Goal: Information Seeking & Learning: Learn about a topic

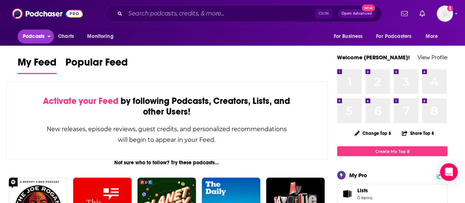
click at [44, 35] on span "Podcasts" at bounding box center [34, 36] width 22 height 10
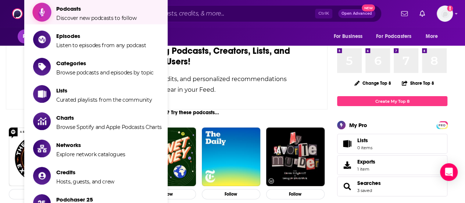
scroll to position [110, 0]
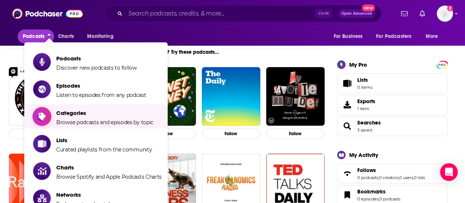
click at [97, 118] on span "Categories Browse podcasts and episodes by topic" at bounding box center [104, 116] width 97 height 18
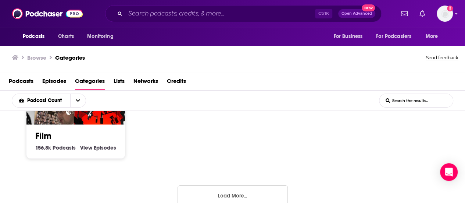
scroll to position [586, 0]
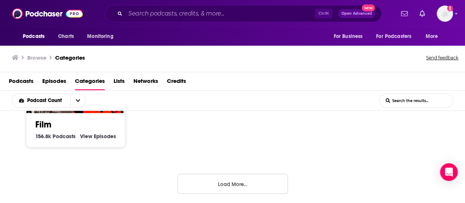
click at [202, 183] on button "Load More..." at bounding box center [233, 184] width 110 height 20
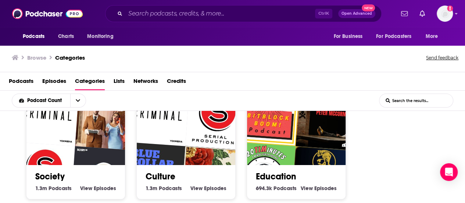
scroll to position [0, 0]
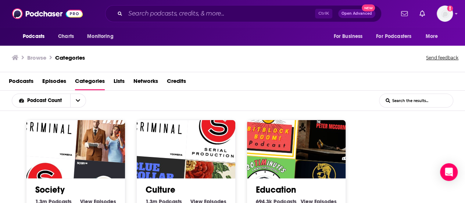
drag, startPoint x: 393, startPoint y: 71, endPoint x: 409, endPoint y: 83, distance: 20.3
click at [397, 74] on div "Browse Categories Send feedback Podcasts Episodes Categories Lists Networks Cre…" at bounding box center [232, 123] width 465 height 159
drag, startPoint x: 418, startPoint y: 93, endPoint x: 421, endPoint y: 96, distance: 3.9
click at [418, 94] on input "List Search Input" at bounding box center [416, 100] width 74 height 13
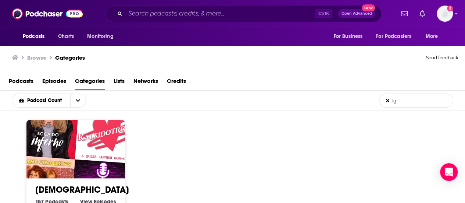
type input "lg"
click at [101, 142] on img "Kaleidotrope: A Romantic Comedy" at bounding box center [106, 131] width 63 height 63
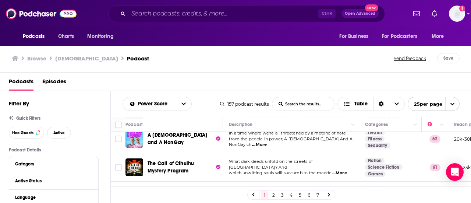
scroll to position [147, 0]
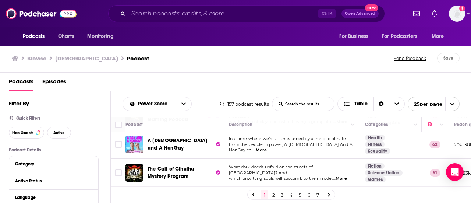
click at [267, 147] on span "...More" at bounding box center [259, 150] width 15 height 6
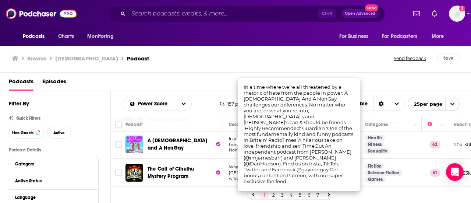
click at [299, 61] on div "Browse LGBT Podcast" at bounding box center [203, 58] width 382 height 10
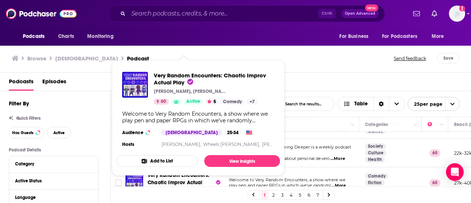
scroll to position [184, 0]
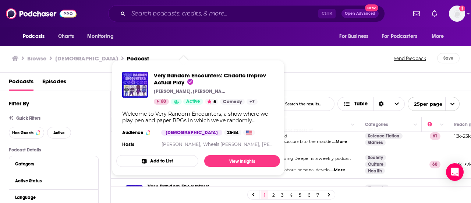
click at [332, 72] on div "Podcasts Episodes" at bounding box center [235, 81] width 471 height 18
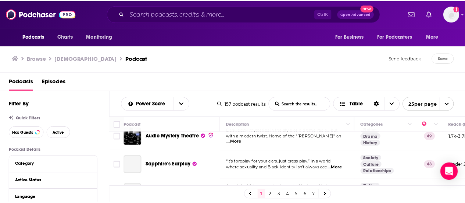
scroll to position [660, 0]
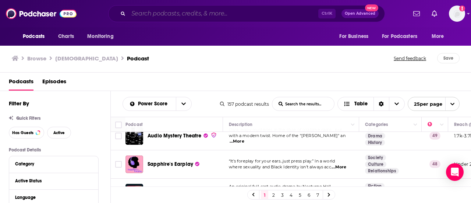
click at [208, 15] on input "Search podcasts, credits, & more..." at bounding box center [223, 14] width 190 height 12
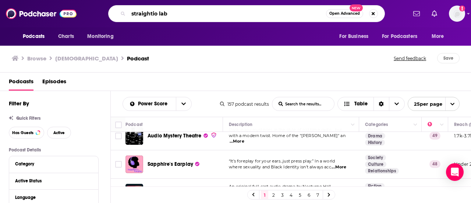
type input "straightio lab"
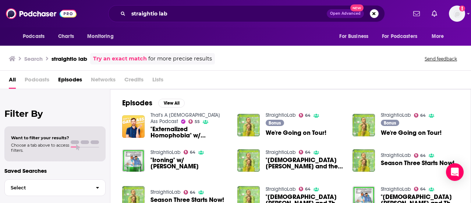
click at [33, 84] on span "Podcasts" at bounding box center [37, 81] width 25 height 15
click at [37, 76] on span "Podcasts" at bounding box center [37, 81] width 25 height 15
click at [244, 121] on img "We're Going on Tour!" at bounding box center [248, 125] width 22 height 22
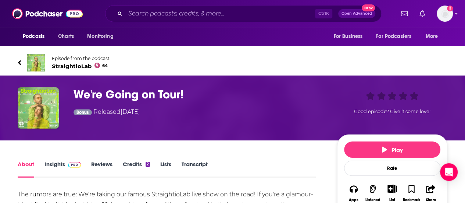
click at [69, 68] on span "StraightioLab 64" at bounding box center [81, 65] width 58 height 7
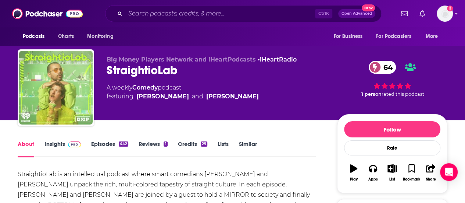
scroll to position [74, 0]
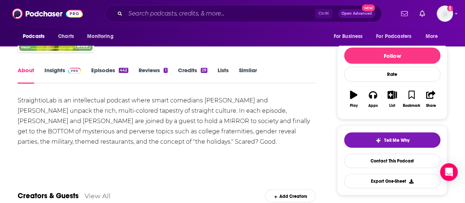
click at [96, 71] on link "Episodes 442" at bounding box center [109, 75] width 37 height 17
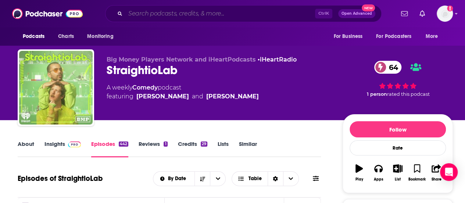
click at [153, 18] on input "Search podcasts, credits, & more..." at bounding box center [220, 14] width 190 height 12
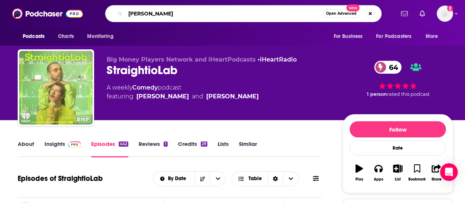
type input "[PERSON_NAME]"
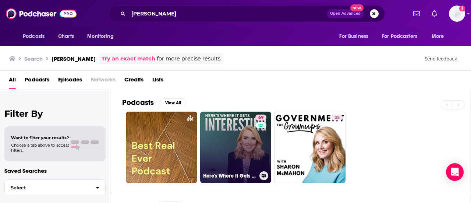
click at [236, 135] on link "69 Here's Where It Gets Interesting" at bounding box center [235, 146] width 71 height 71
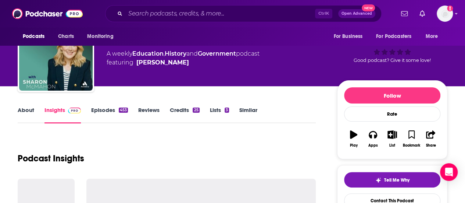
scroll to position [74, 0]
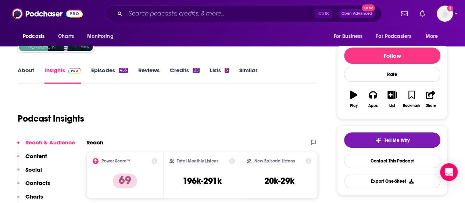
click at [110, 67] on link "Episodes 453" at bounding box center [109, 75] width 37 height 17
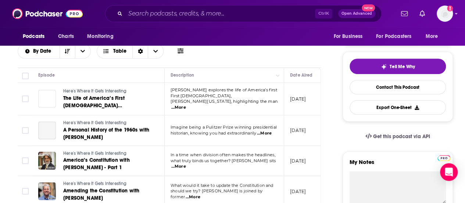
scroll to position [37, 0]
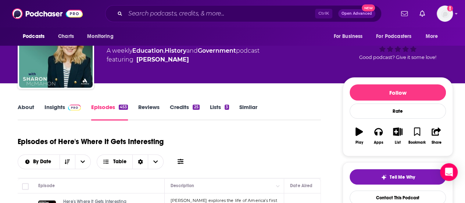
click at [22, 105] on link "About" at bounding box center [26, 111] width 17 height 17
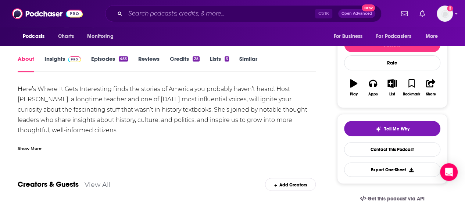
scroll to position [74, 0]
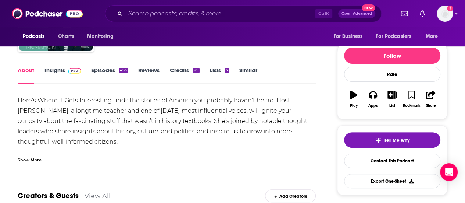
click at [48, 71] on link "Insights" at bounding box center [62, 75] width 36 height 17
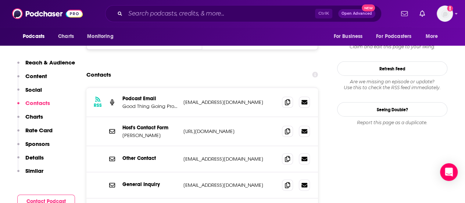
scroll to position [698, 0]
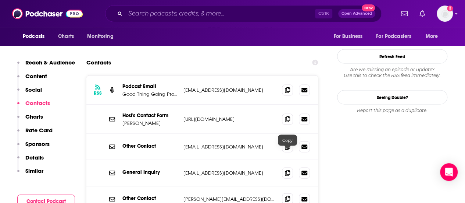
click at [287, 196] on icon at bounding box center [287, 199] width 5 height 6
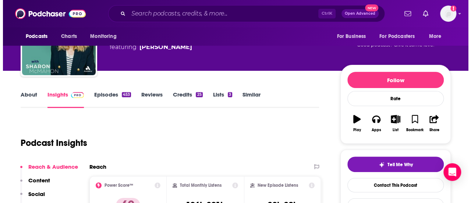
scroll to position [0, 0]
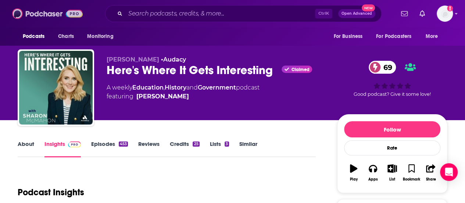
click at [42, 14] on img at bounding box center [47, 14] width 71 height 14
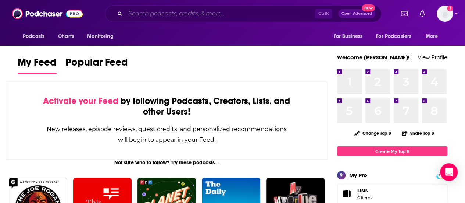
click at [210, 11] on input "Search podcasts, credits, & more..." at bounding box center [220, 14] width 190 height 12
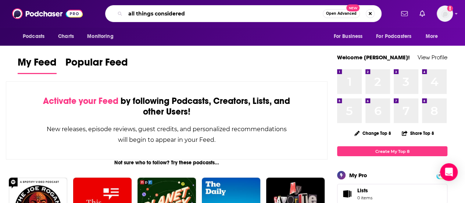
type input "all things considered"
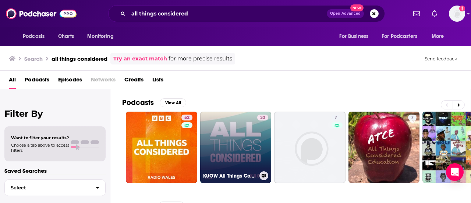
click at [247, 142] on link "33 KUOW All Things Considered" at bounding box center [235, 146] width 71 height 71
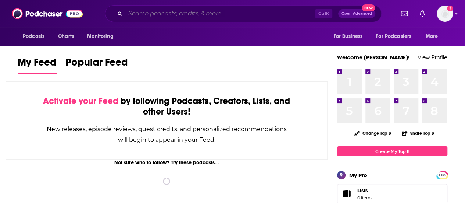
click at [218, 13] on input "Search podcasts, credits, & more..." at bounding box center [220, 14] width 190 height 12
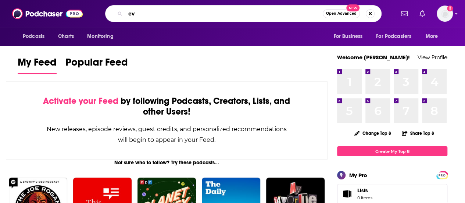
type input "e"
type input "revisionist history"
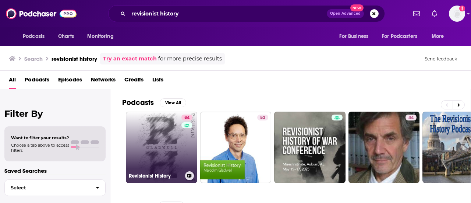
click at [148, 150] on link "84 Revisionist History" at bounding box center [161, 146] width 71 height 71
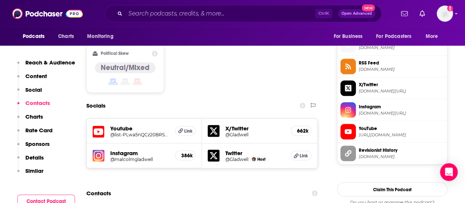
scroll to position [551, 0]
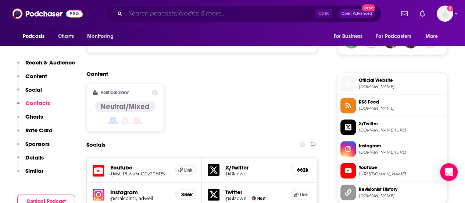
click at [186, 18] on input "Search podcasts, credits, & more..." at bounding box center [220, 14] width 190 height 12
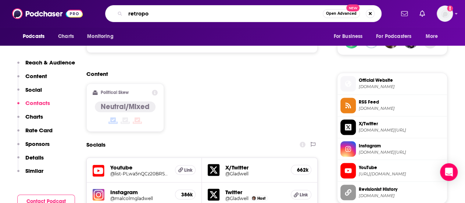
type input "retropod"
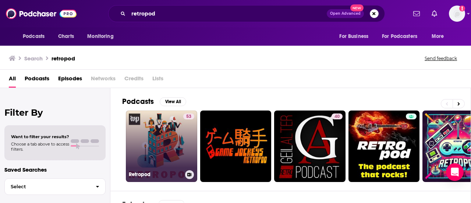
click at [158, 131] on link "53 Retropod" at bounding box center [161, 145] width 71 height 71
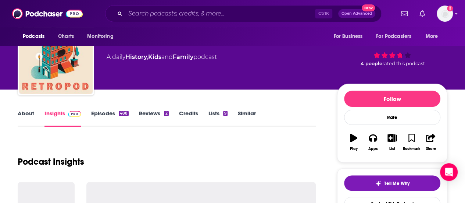
scroll to position [74, 0]
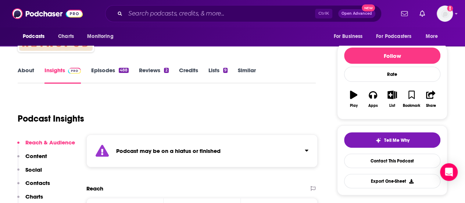
click at [147, 21] on div "Ctrl K Open Advanced New" at bounding box center [243, 13] width 276 height 17
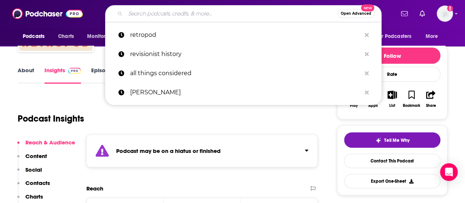
click at [148, 17] on input "Search podcasts, credits, & more..." at bounding box center [231, 14] width 212 height 12
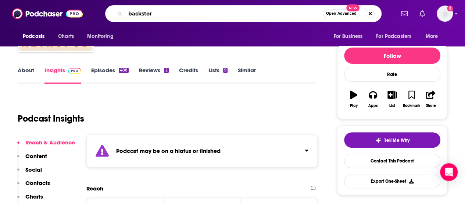
type input "backstory"
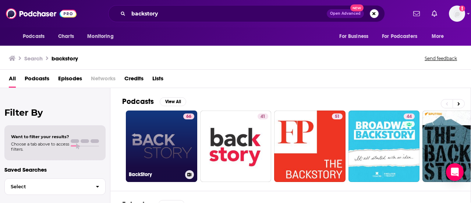
click at [154, 130] on link "66 BackStory" at bounding box center [161, 145] width 71 height 71
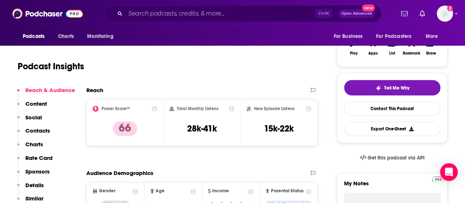
scroll to position [74, 0]
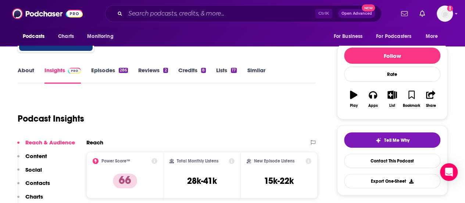
click at [97, 70] on link "Episodes 286" at bounding box center [109, 75] width 37 height 17
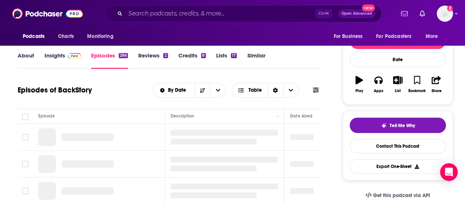
scroll to position [73, 0]
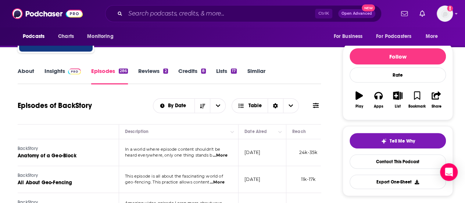
drag, startPoint x: 314, startPoint y: 153, endPoint x: 319, endPoint y: 150, distance: 6.0
click at [319, 150] on tr "BackStory Anatomy of a Geo-Block In a world where episode content shouldn't be …" at bounding box center [228, 152] width 512 height 27
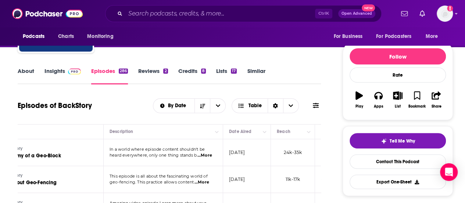
click at [52, 74] on link "Insights" at bounding box center [62, 75] width 36 height 17
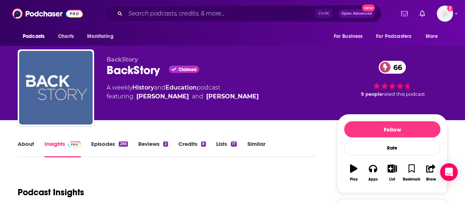
click at [52, 74] on img "BackStory" at bounding box center [56, 88] width 74 height 74
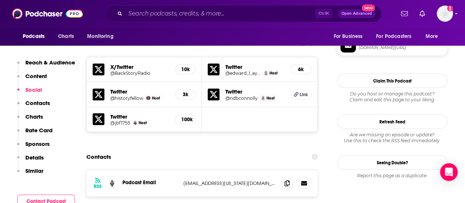
scroll to position [662, 0]
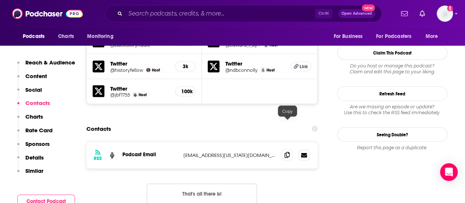
click at [289, 151] on icon at bounding box center [287, 154] width 5 height 6
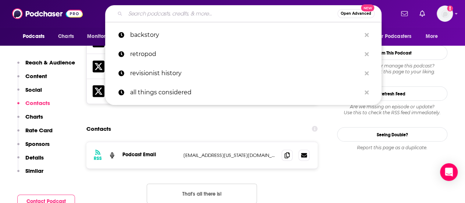
click at [166, 18] on input "Search podcasts, credits, & more..." at bounding box center [231, 14] width 212 height 12
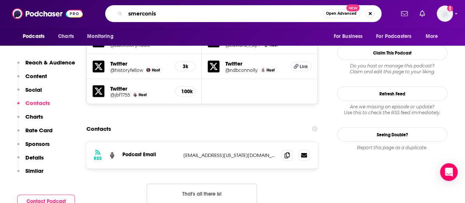
type input "smerconish"
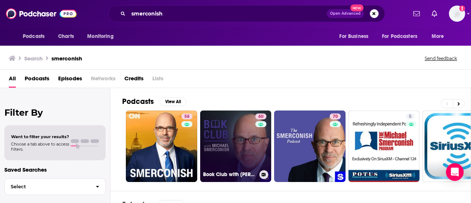
click at [230, 138] on link "60 Book Club with [PERSON_NAME]" at bounding box center [235, 145] width 71 height 71
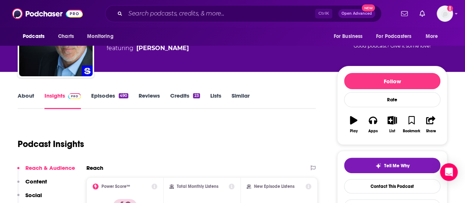
scroll to position [37, 0]
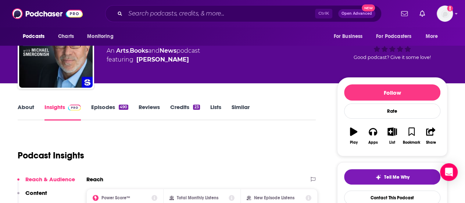
click at [20, 109] on link "About" at bounding box center [26, 111] width 17 height 17
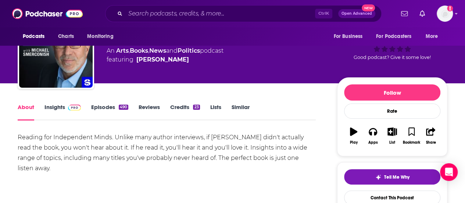
scroll to position [74, 0]
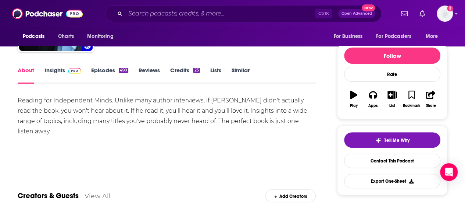
click at [55, 71] on link "Insights" at bounding box center [62, 75] width 36 height 17
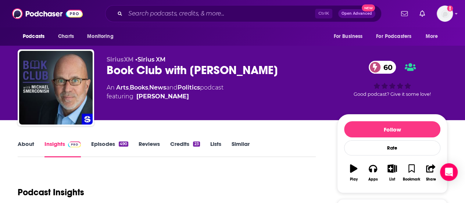
click at [111, 142] on link "Episodes 490" at bounding box center [109, 148] width 37 height 17
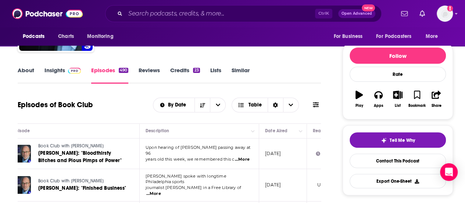
scroll to position [0, 41]
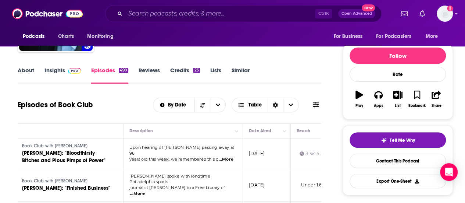
drag, startPoint x: 309, startPoint y: 153, endPoint x: 318, endPoint y: 153, distance: 9.2
click at [318, 153] on tr "Book Club with [PERSON_NAME] [PERSON_NAME]: "Bloodthirsty Bitches and Pious Pim…" at bounding box center [232, 153] width 512 height 31
click at [56, 73] on link "Insights" at bounding box center [62, 75] width 36 height 17
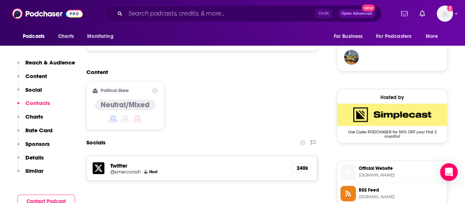
scroll to position [625, 0]
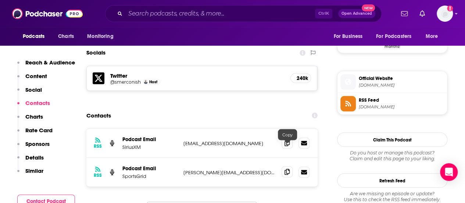
click at [290, 166] on span at bounding box center [287, 171] width 11 height 11
click at [174, 8] on input "Search podcasts, credits, & more..." at bounding box center [220, 14] width 190 height 12
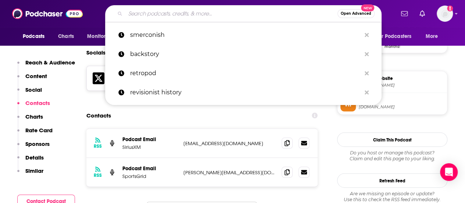
type input "h"
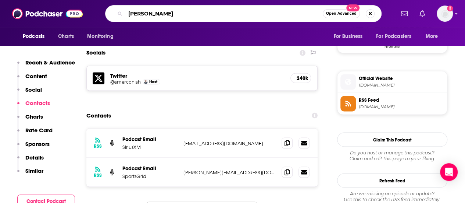
type input "[PERSON_NAME]"
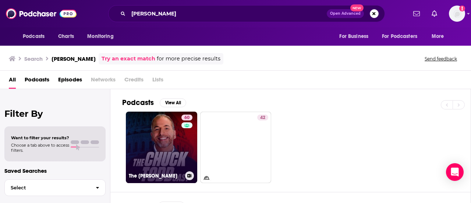
click at [159, 126] on link "60 The [PERSON_NAME]" at bounding box center [161, 146] width 71 height 71
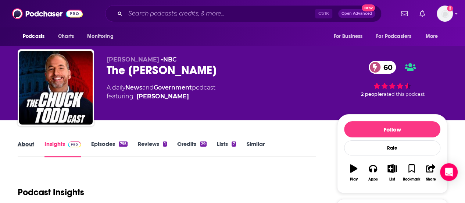
click at [35, 140] on div "About" at bounding box center [31, 148] width 27 height 17
click at [26, 141] on link "About" at bounding box center [26, 148] width 17 height 17
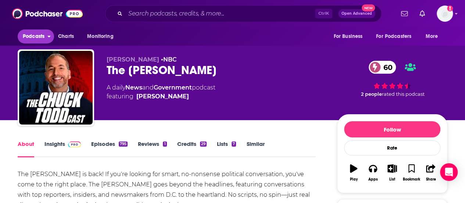
click at [29, 30] on button "Podcasts" at bounding box center [36, 36] width 36 height 14
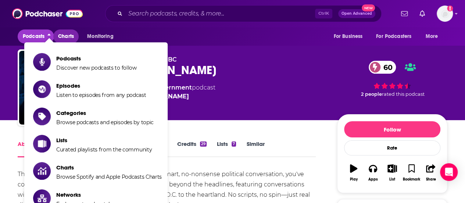
click at [76, 37] on link "Charts" at bounding box center [65, 36] width 25 height 14
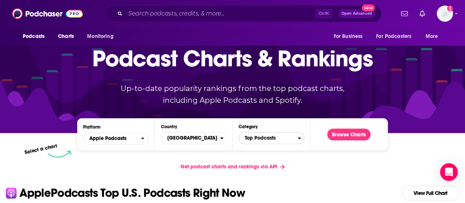
click at [267, 139] on span "Top Podcasts" at bounding box center [268, 138] width 59 height 12
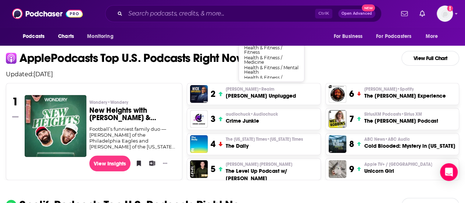
scroll to position [148, 0]
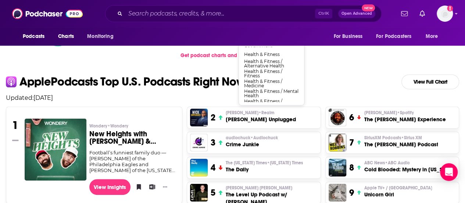
click at [92, 62] on div "Get podcast charts and rankings via API" at bounding box center [232, 55] width 465 height 18
click at [361, 80] on h2 "Apple Podcasts Top U.S. Podcasts Right Now View Full Chart" at bounding box center [232, 81] width 465 height 15
click at [40, 15] on img at bounding box center [47, 14] width 71 height 14
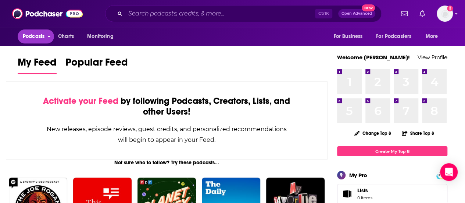
click at [27, 39] on span "Podcasts" at bounding box center [34, 36] width 22 height 10
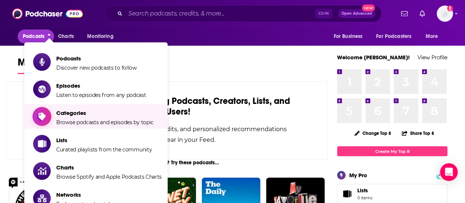
click at [99, 111] on span "Categories" at bounding box center [104, 112] width 97 height 7
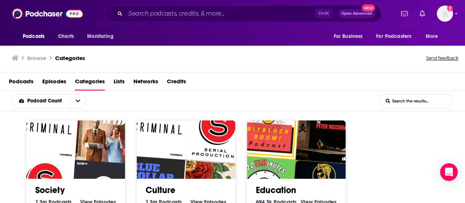
click at [190, 138] on img "Serial" at bounding box center [216, 131] width 63 height 63
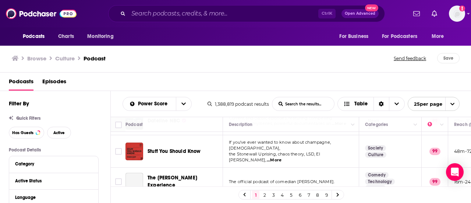
scroll to position [37, 0]
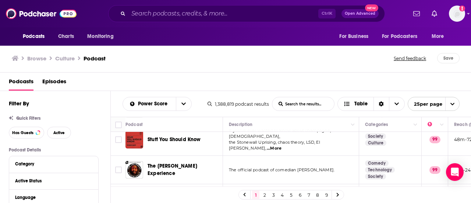
click at [304, 101] on input "List Search Input" at bounding box center [303, 103] width 62 height 13
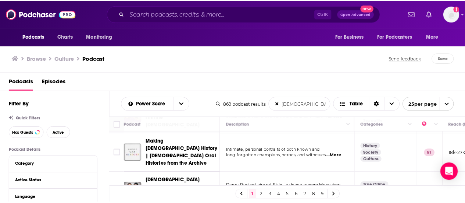
scroll to position [74, 0]
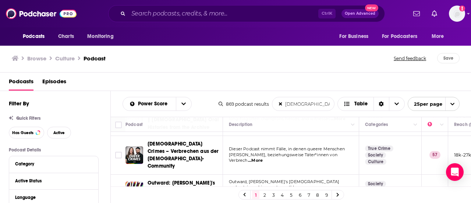
type input "[DEMOGRAPHIC_DATA]"
click at [164, 179] on div "Outward: [PERSON_NAME]'s [DEMOGRAPHIC_DATA] podcast" at bounding box center [185, 190] width 76 height 22
click at [167, 158] on div "Podcasts Charts Monitoring Ctrl K Open Advanced New For Business For Podcasters…" at bounding box center [235, 101] width 471 height 203
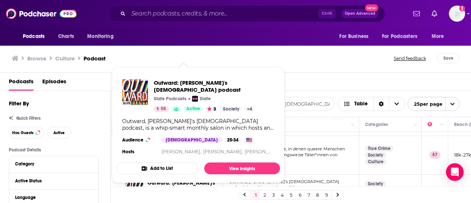
click at [158, 79] on div "Outward: [PERSON_NAME]'s [DEMOGRAPHIC_DATA] podcast Slate Podcasts Slate 55 Act…" at bounding box center [198, 117] width 164 height 89
click at [160, 80] on span "Outward: [PERSON_NAME]'s [DEMOGRAPHIC_DATA] podcast" at bounding box center [214, 86] width 120 height 14
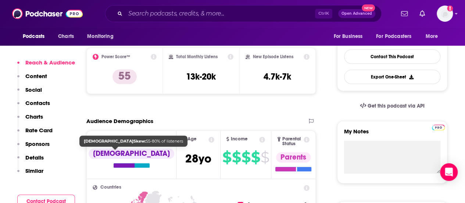
scroll to position [37, 0]
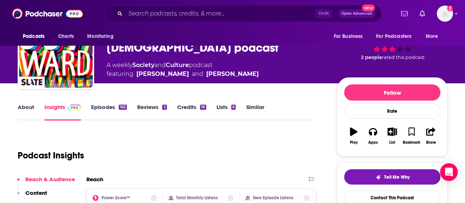
click at [91, 112] on link "Episodes 163" at bounding box center [109, 111] width 36 height 17
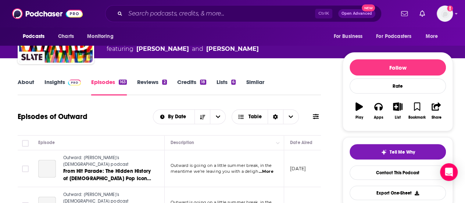
scroll to position [74, 0]
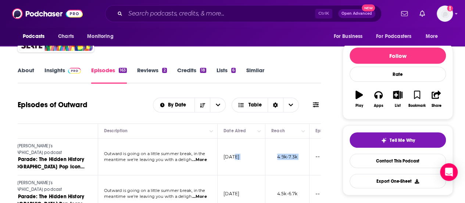
drag, startPoint x: 303, startPoint y: 154, endPoint x: 315, endPoint y: 153, distance: 12.1
click at [315, 153] on tr "Outward: [PERSON_NAME]'s [DEMOGRAPHIC_DATA] podcast From Hit Parade: The Hidden…" at bounding box center [207, 156] width 512 height 37
click at [67, 71] on span at bounding box center [73, 70] width 16 height 7
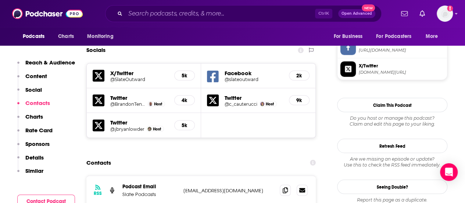
scroll to position [662, 0]
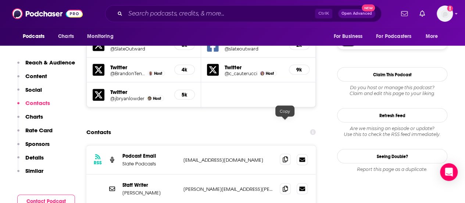
click at [288, 153] on span at bounding box center [285, 158] width 11 height 11
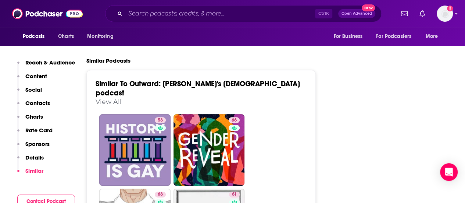
scroll to position [1434, 0]
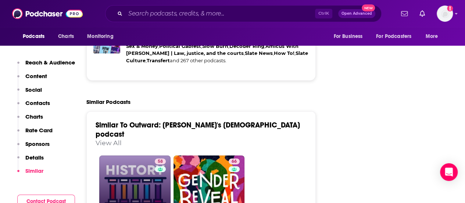
click at [123, 155] on link "58 History is [DEMOGRAPHIC_DATA]" at bounding box center [134, 190] width 71 height 71
type input "[URL][DOMAIN_NAME][DEMOGRAPHIC_DATA]"
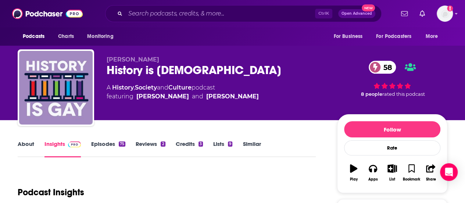
click at [105, 154] on link "Episodes 75" at bounding box center [108, 148] width 34 height 17
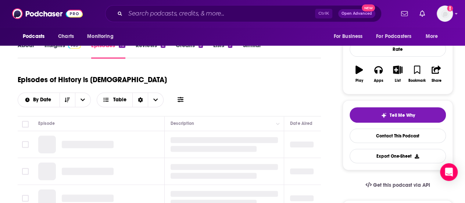
scroll to position [110, 0]
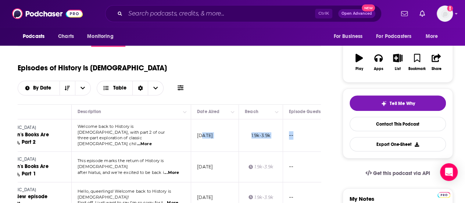
drag, startPoint x: 295, startPoint y: 114, endPoint x: 322, endPoint y: 114, distance: 27.6
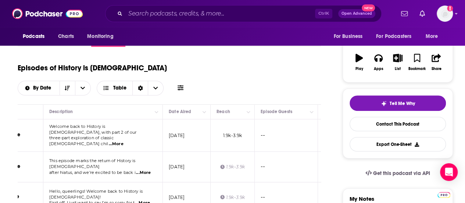
click at [171, 132] on p "[DATE]" at bounding box center [177, 135] width 16 height 6
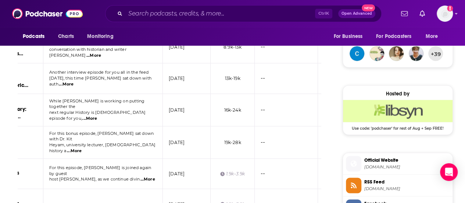
scroll to position [551, 0]
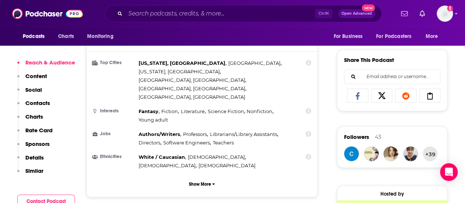
scroll to position [441, 0]
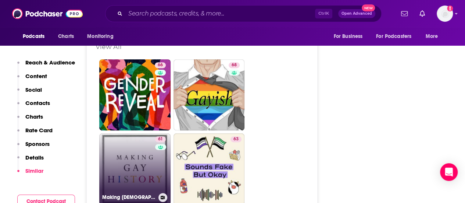
scroll to position [1470, 0]
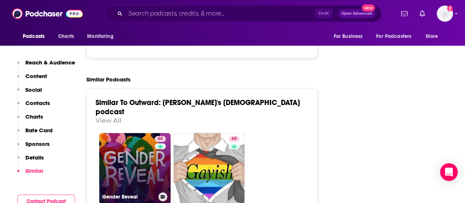
click at [127, 133] on link "66 Gender Reveal" at bounding box center [134, 168] width 71 height 71
type input "[URL][DOMAIN_NAME]"
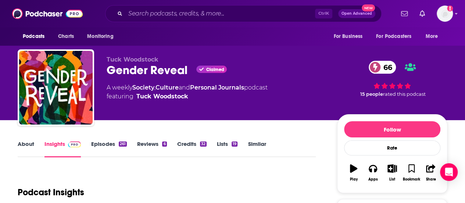
scroll to position [37, 0]
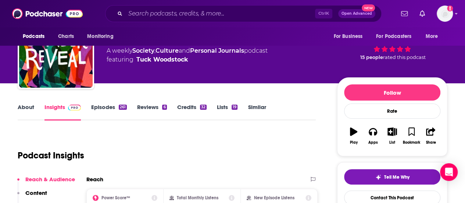
click at [107, 111] on link "Episodes 261" at bounding box center [109, 111] width 36 height 17
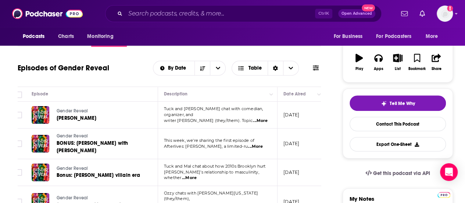
scroll to position [0, 15]
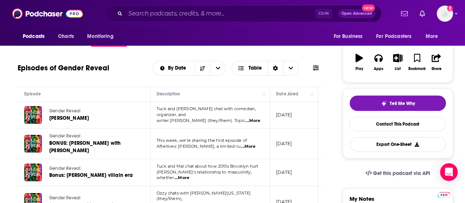
click at [314, 113] on td "[DATE]" at bounding box center [294, 114] width 48 height 27
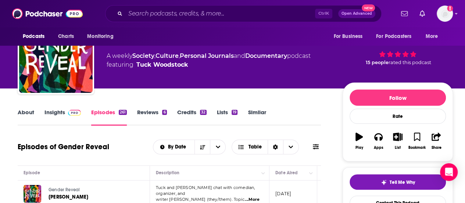
scroll to position [0, 0]
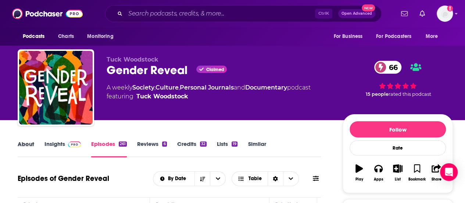
click at [36, 142] on div "About" at bounding box center [31, 148] width 27 height 17
click at [34, 144] on link "About" at bounding box center [26, 148] width 17 height 17
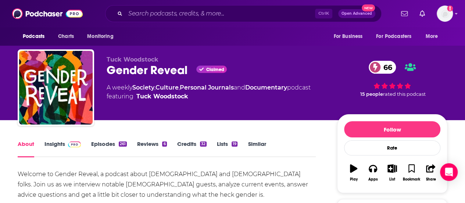
scroll to position [37, 0]
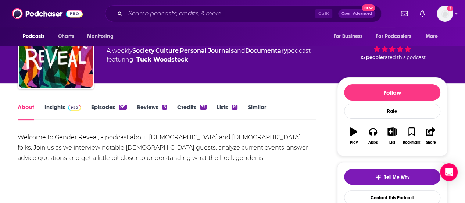
click at [49, 104] on link "Insights" at bounding box center [62, 111] width 36 height 17
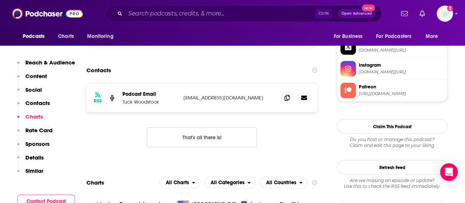
scroll to position [625, 0]
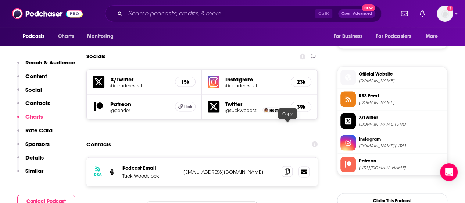
click at [286, 168] on icon at bounding box center [287, 171] width 5 height 6
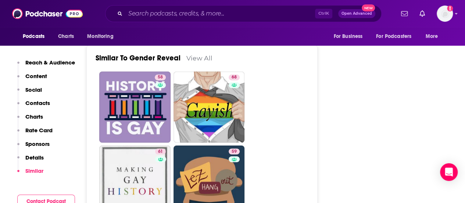
scroll to position [1617, 0]
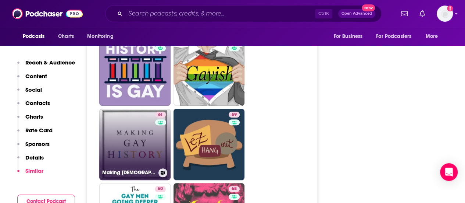
click at [115, 108] on link "61 Making [DEMOGRAPHIC_DATA] History | [DEMOGRAPHIC_DATA] Oral Histories from t…" at bounding box center [134, 143] width 71 height 71
type input "[URL][DOMAIN_NAME][DEMOGRAPHIC_DATA][DEMOGRAPHIC_DATA]"
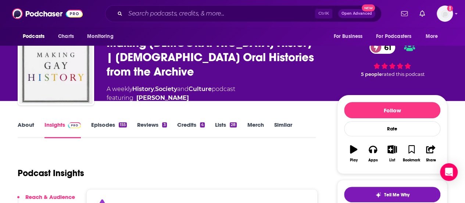
scroll to position [37, 0]
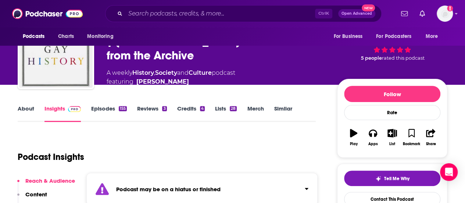
click at [29, 114] on link "About" at bounding box center [26, 113] width 17 height 17
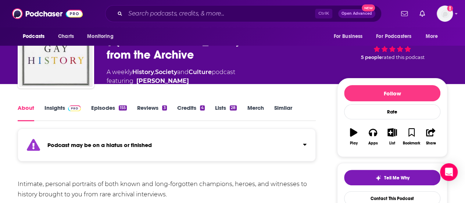
scroll to position [74, 0]
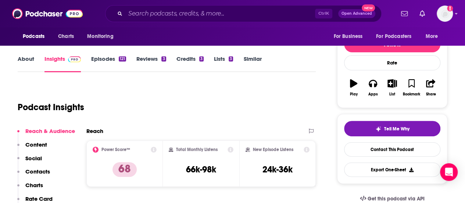
scroll to position [74, 0]
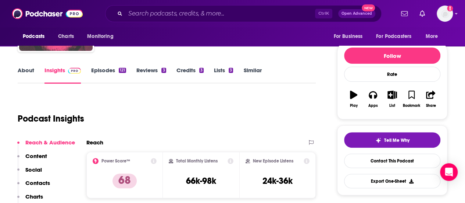
click at [101, 73] on link "Episodes 121" at bounding box center [108, 75] width 35 height 17
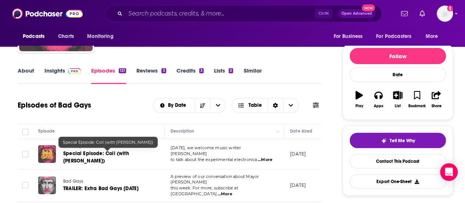
scroll to position [147, 0]
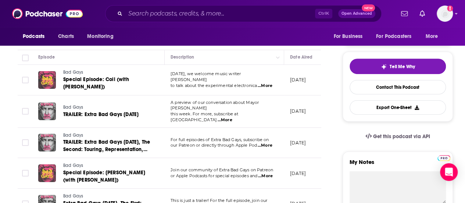
click at [306, 82] on p "August 12, 2025" at bounding box center [298, 79] width 16 height 6
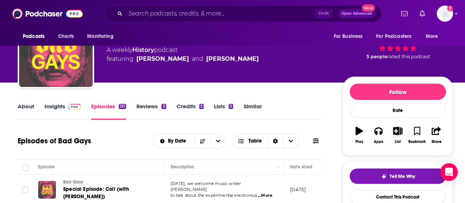
scroll to position [37, 0]
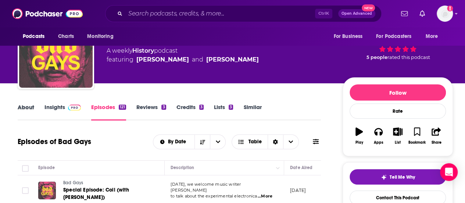
click at [34, 106] on div "About" at bounding box center [31, 111] width 27 height 17
click at [32, 107] on link "About" at bounding box center [26, 111] width 17 height 17
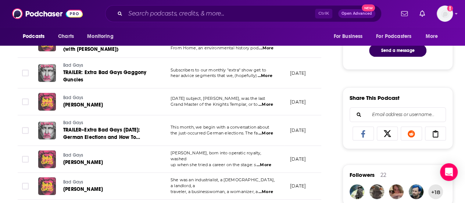
scroll to position [515, 0]
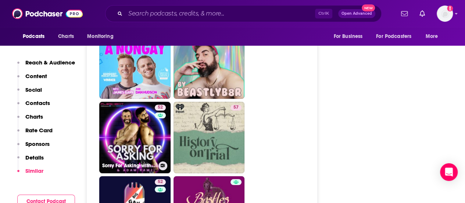
scroll to position [1728, 0]
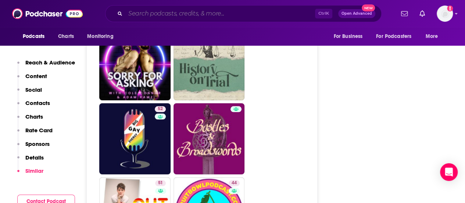
click at [184, 17] on input "Search podcasts, credits, & more..." at bounding box center [220, 14] width 190 height 12
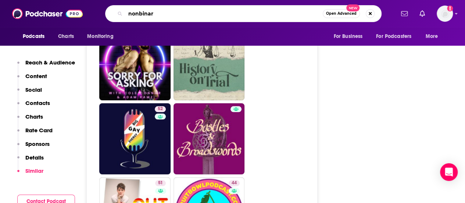
type input "nonbinary"
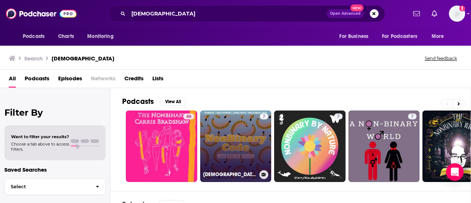
click at [236, 143] on link "7 NonBinary Code" at bounding box center [235, 145] width 71 height 71
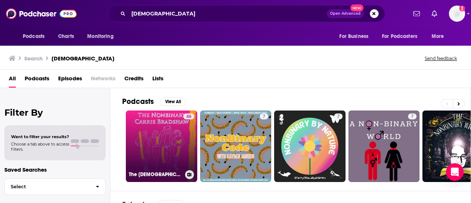
click at [138, 147] on link "46 The Nonbinary Carrie Bradshaw" at bounding box center [161, 145] width 71 height 71
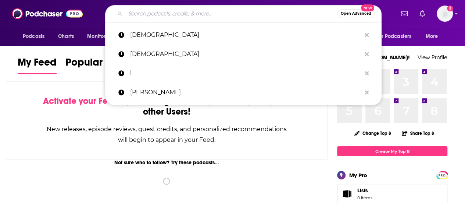
click at [287, 14] on input "Search podcasts, credits, & more..." at bounding box center [231, 14] width 212 height 12
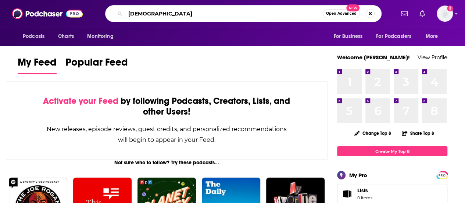
type input "quaker"
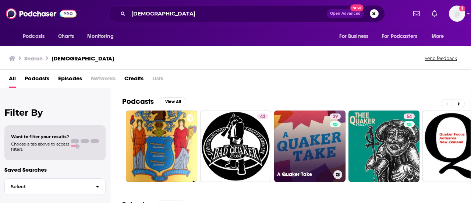
click at [312, 135] on link "39 A Quaker Take" at bounding box center [309, 145] width 71 height 71
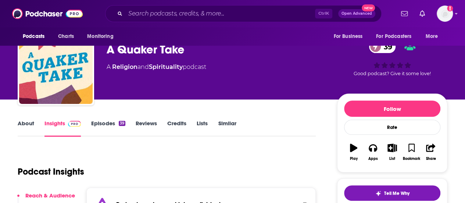
scroll to position [74, 0]
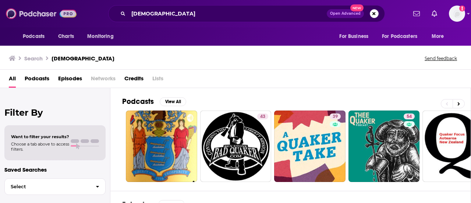
click at [15, 10] on img at bounding box center [41, 14] width 71 height 14
